Goal: Transaction & Acquisition: Purchase product/service

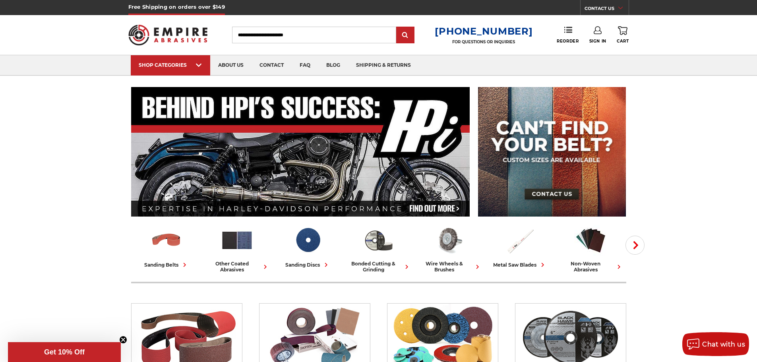
click at [600, 31] on use at bounding box center [598, 30] width 8 height 8
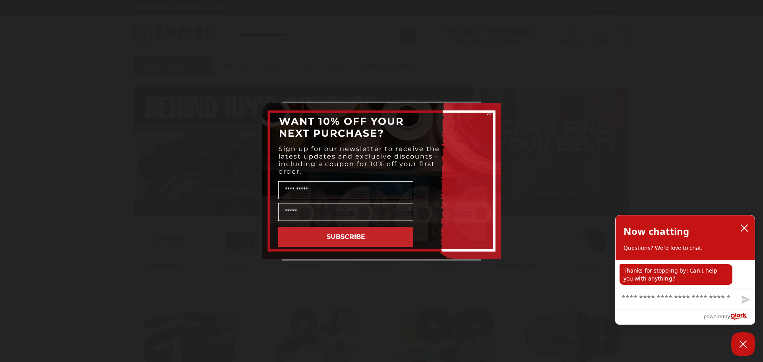
click at [491, 115] on icon "Close dialog" at bounding box center [488, 113] width 3 height 3
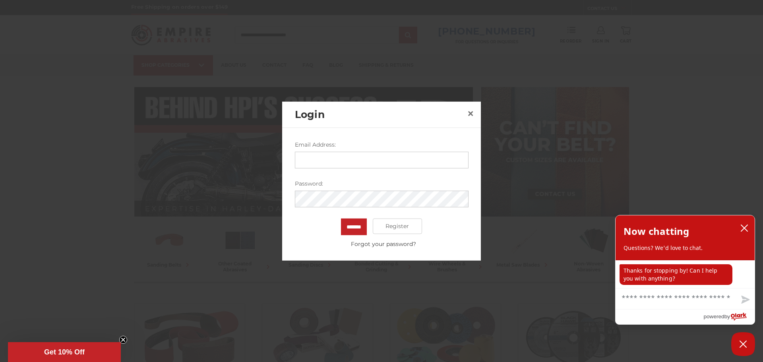
click at [341, 158] on input "Email Address:" at bounding box center [382, 159] width 174 height 17
drag, startPoint x: 363, startPoint y: 160, endPoint x: 294, endPoint y: 163, distance: 68.8
click at [294, 163] on div "**********" at bounding box center [381, 194] width 199 height 133
type input "**********"
click at [341, 218] on input "*******" at bounding box center [354, 226] width 26 height 17
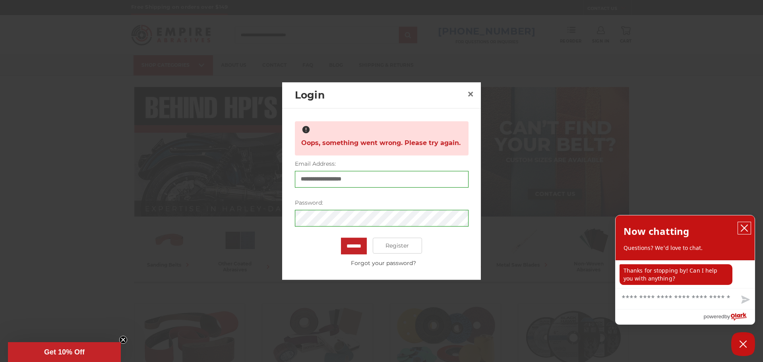
click at [746, 227] on icon "close chatbox" at bounding box center [745, 228] width 6 height 6
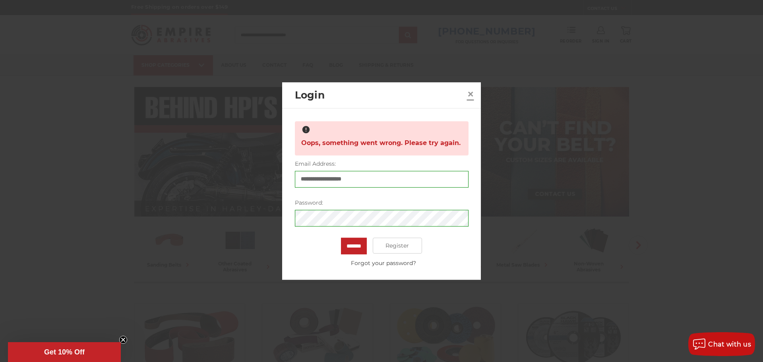
click at [470, 93] on span "×" at bounding box center [470, 94] width 7 height 16
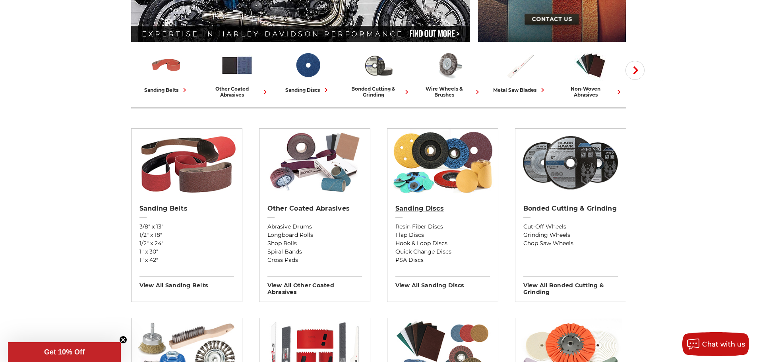
scroll to position [199, 0]
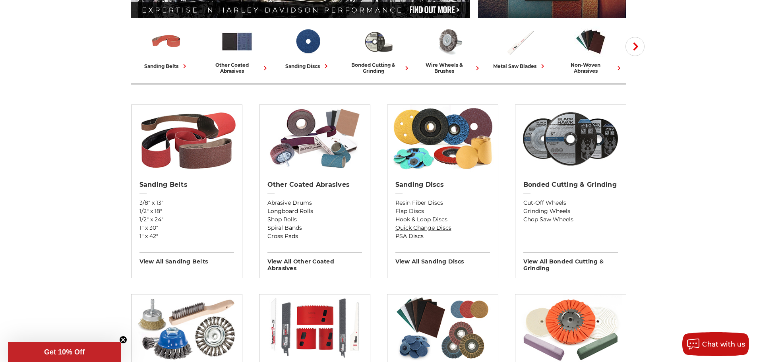
click at [429, 228] on link "Quick Change Discs" at bounding box center [443, 228] width 95 height 8
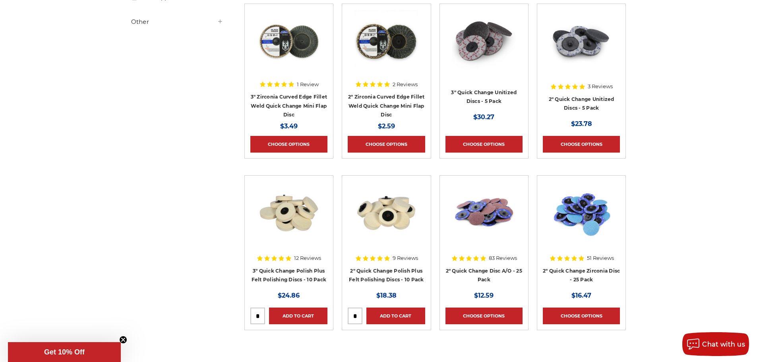
scroll to position [358, 0]
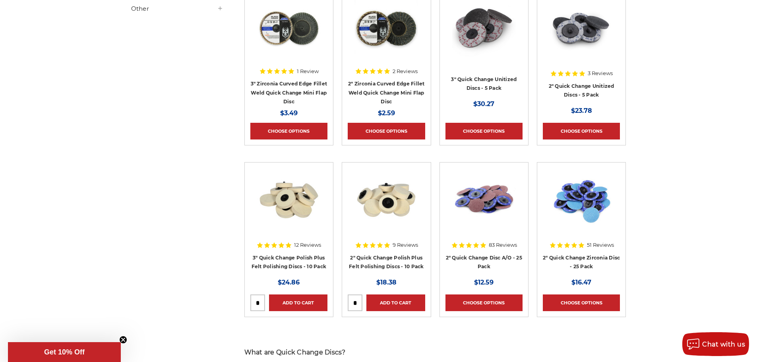
click at [500, 195] on img at bounding box center [484, 200] width 64 height 64
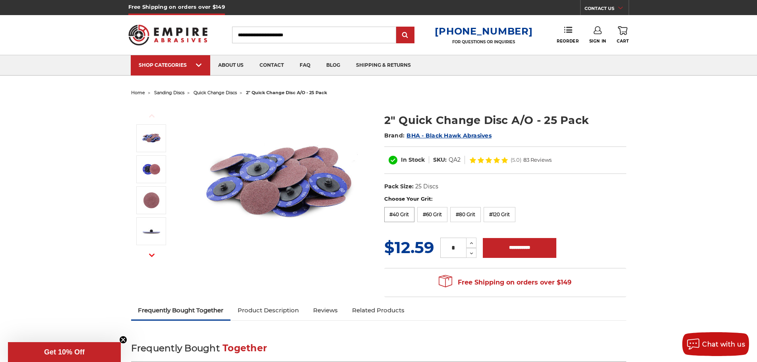
click at [410, 216] on label "#40 Grit" at bounding box center [399, 214] width 31 height 15
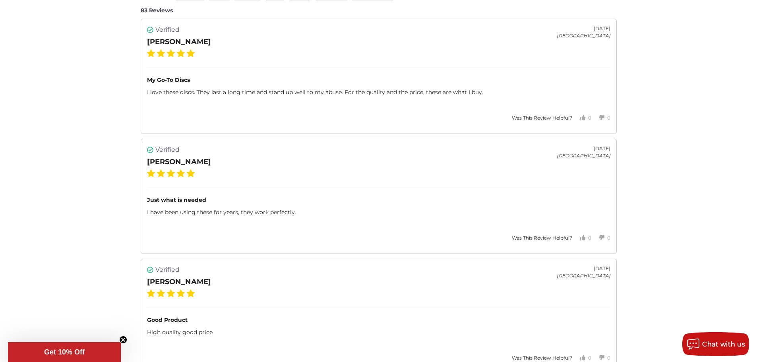
scroll to position [2581, 0]
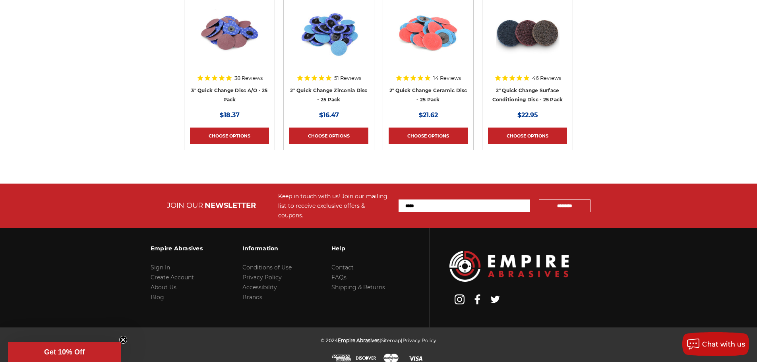
click at [339, 264] on link "Contact" at bounding box center [343, 267] width 22 height 7
